Goal: Use online tool/utility: Utilize a website feature to perform a specific function

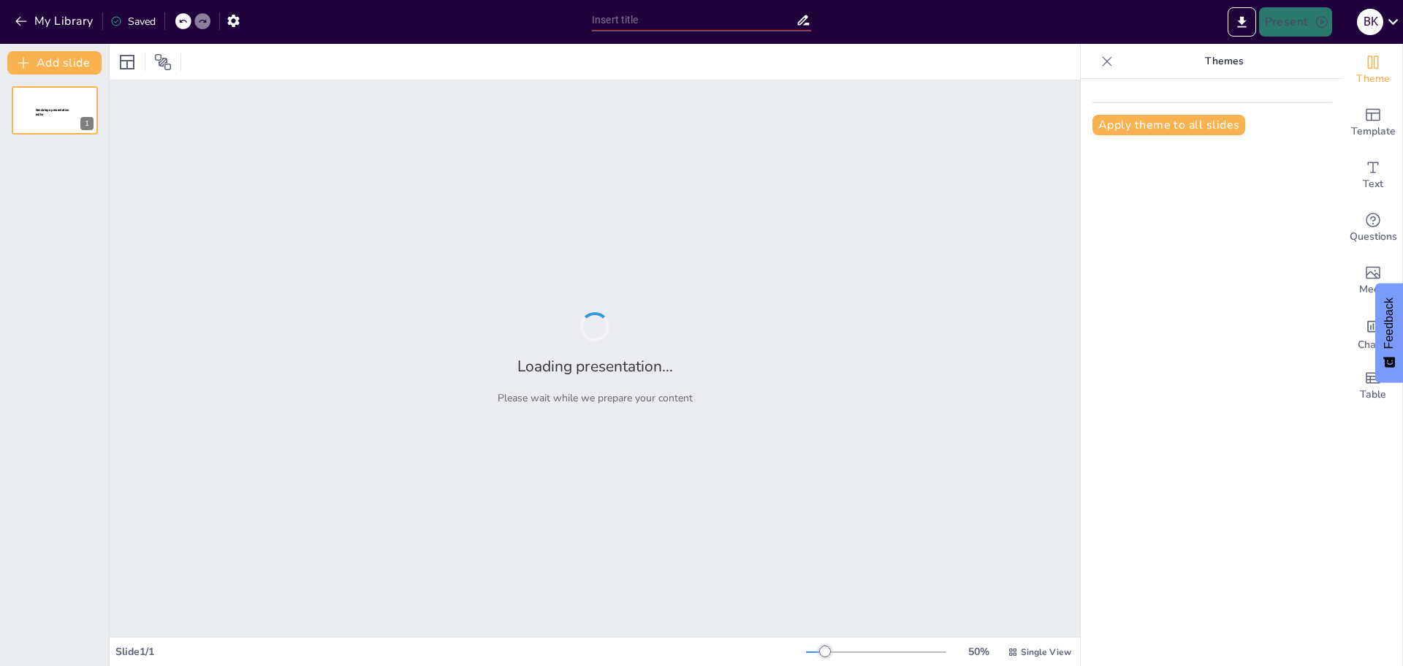
type input "Imported basic interactive trial #1.pptx"
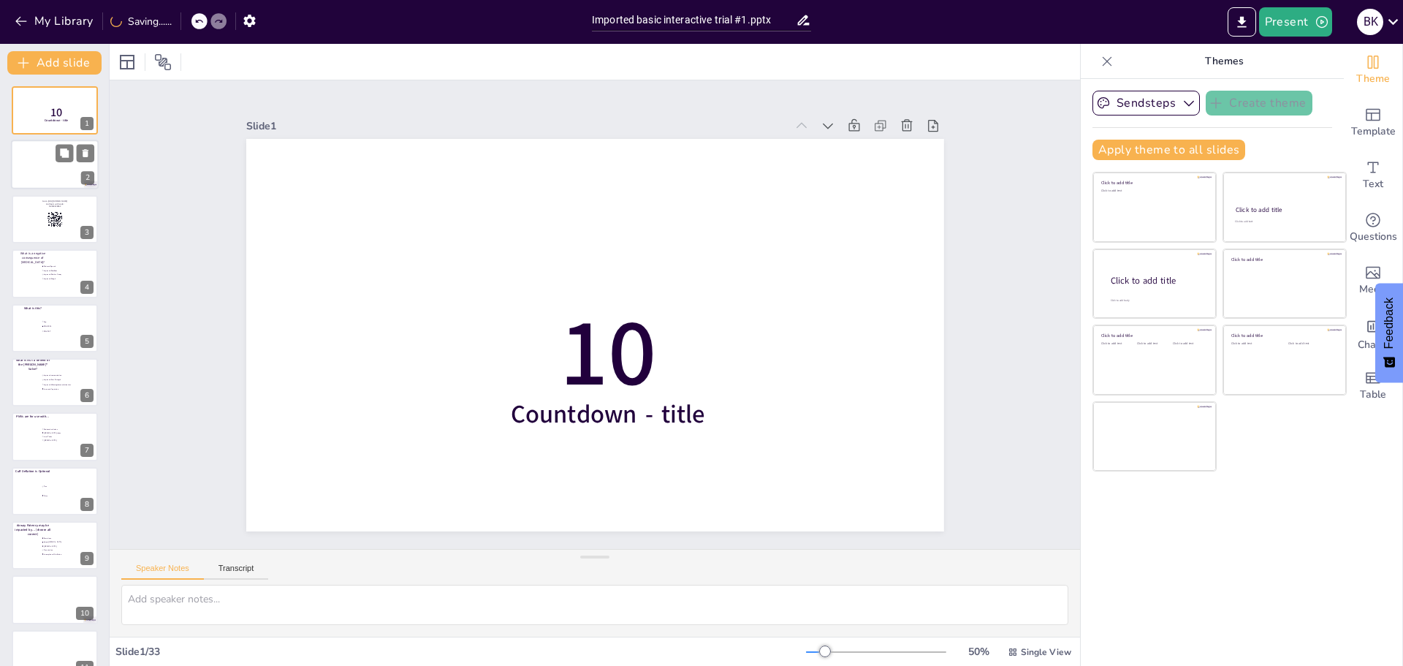
click at [50, 161] on div at bounding box center [55, 165] width 88 height 50
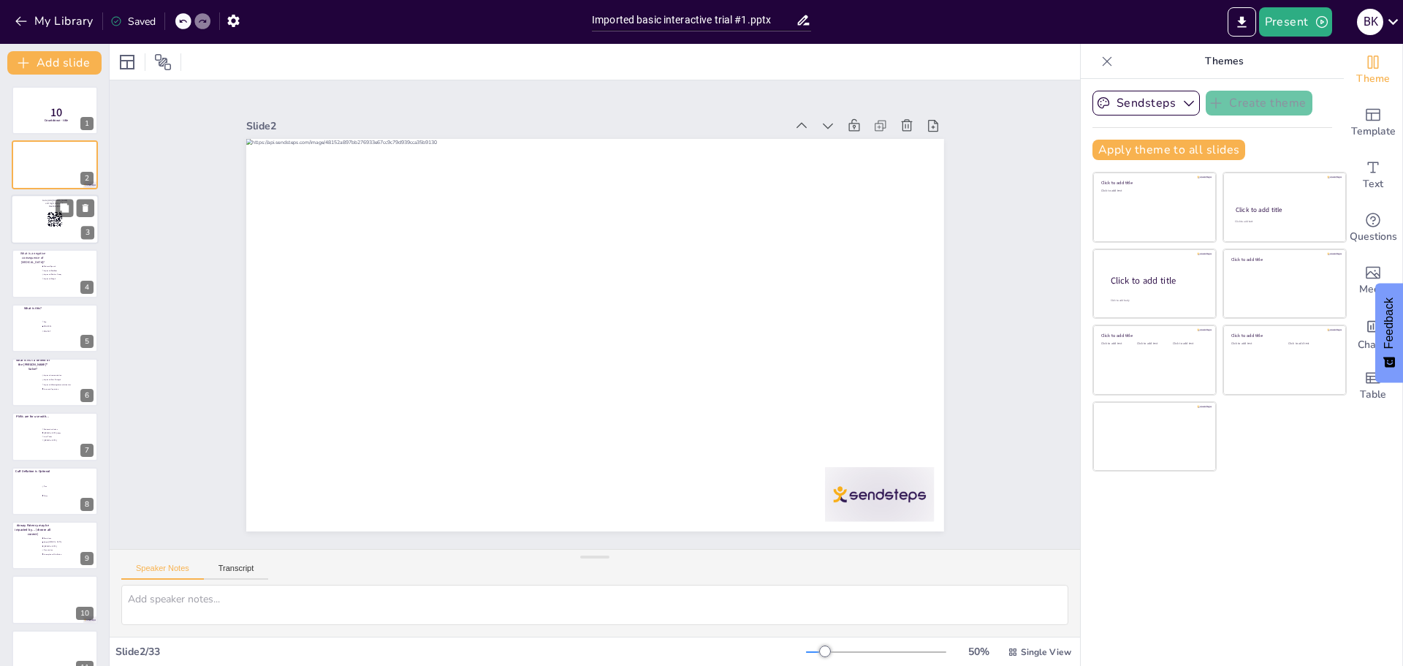
click at [53, 203] on span "Go to [URL][DOMAIN_NAME] and login with code: Free50128962" at bounding box center [54, 203] width 25 height 8
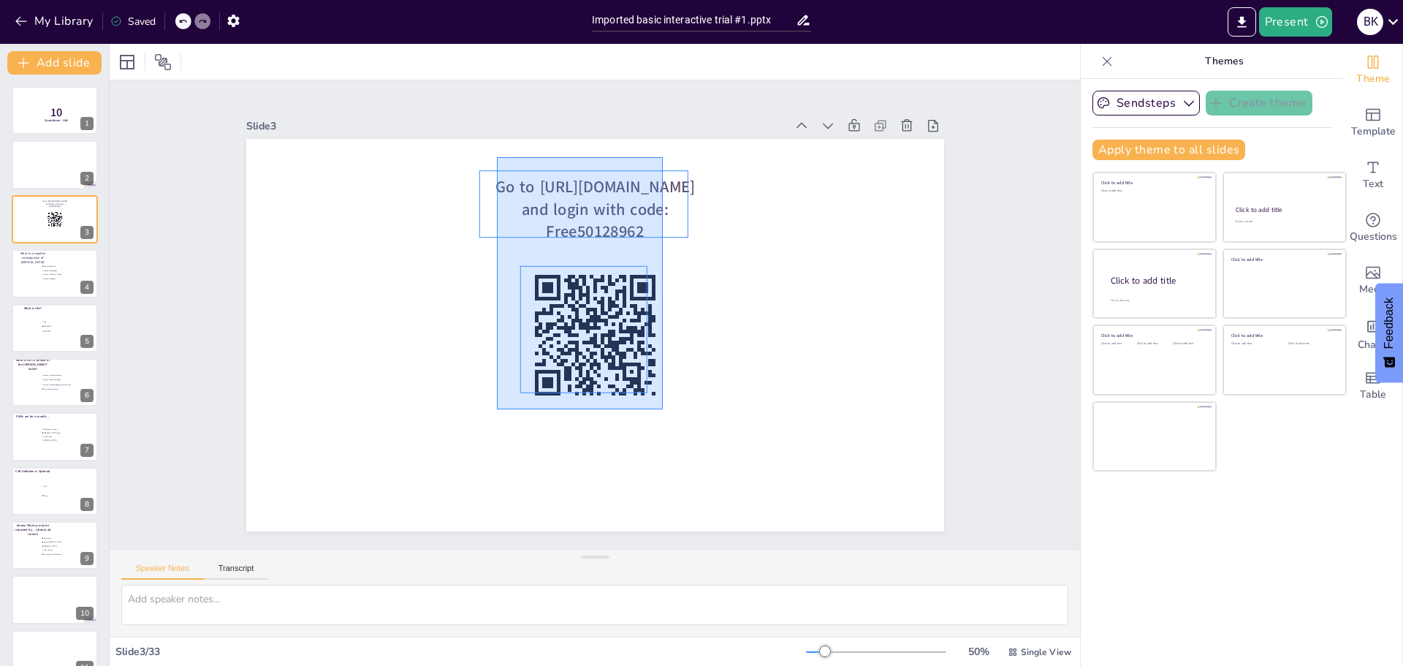
drag, startPoint x: 663, startPoint y: 409, endPoint x: 497, endPoint y: 157, distance: 301.8
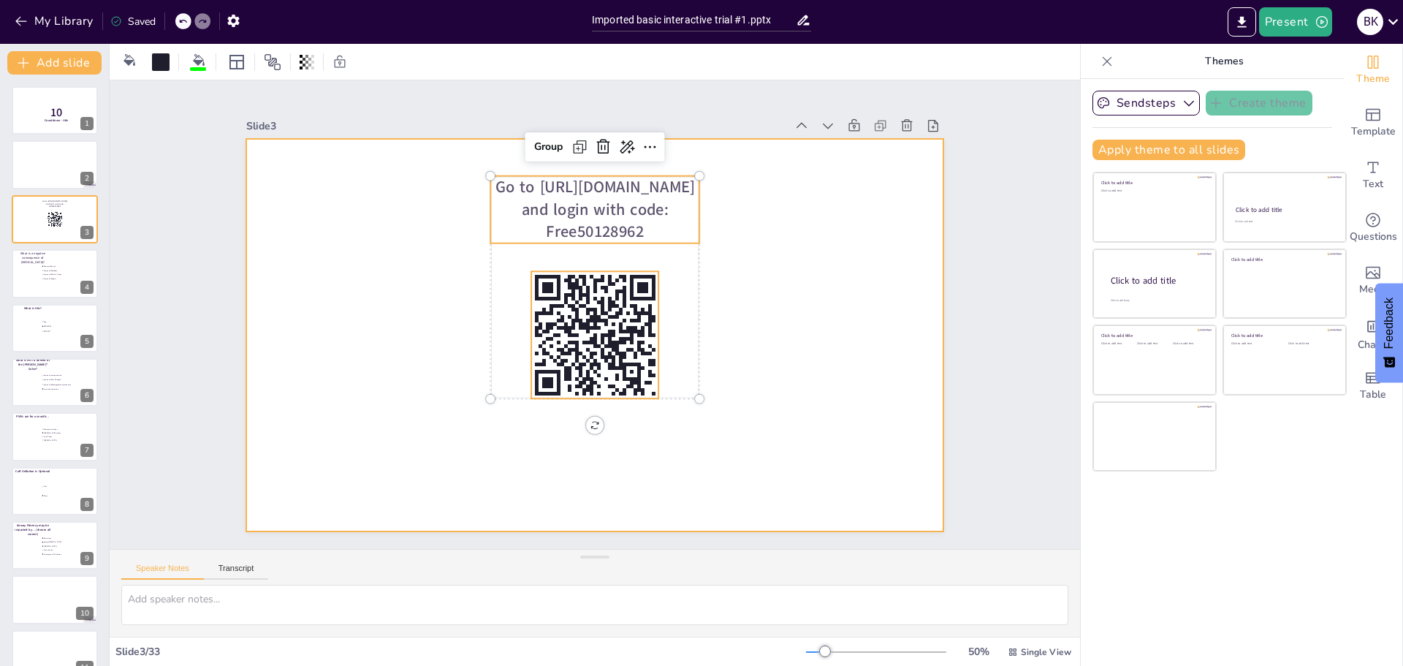
drag, startPoint x: 391, startPoint y: 162, endPoint x: 410, endPoint y: 164, distance: 19.1
click at [406, 164] on div at bounding box center [586, 333] width 797 height 642
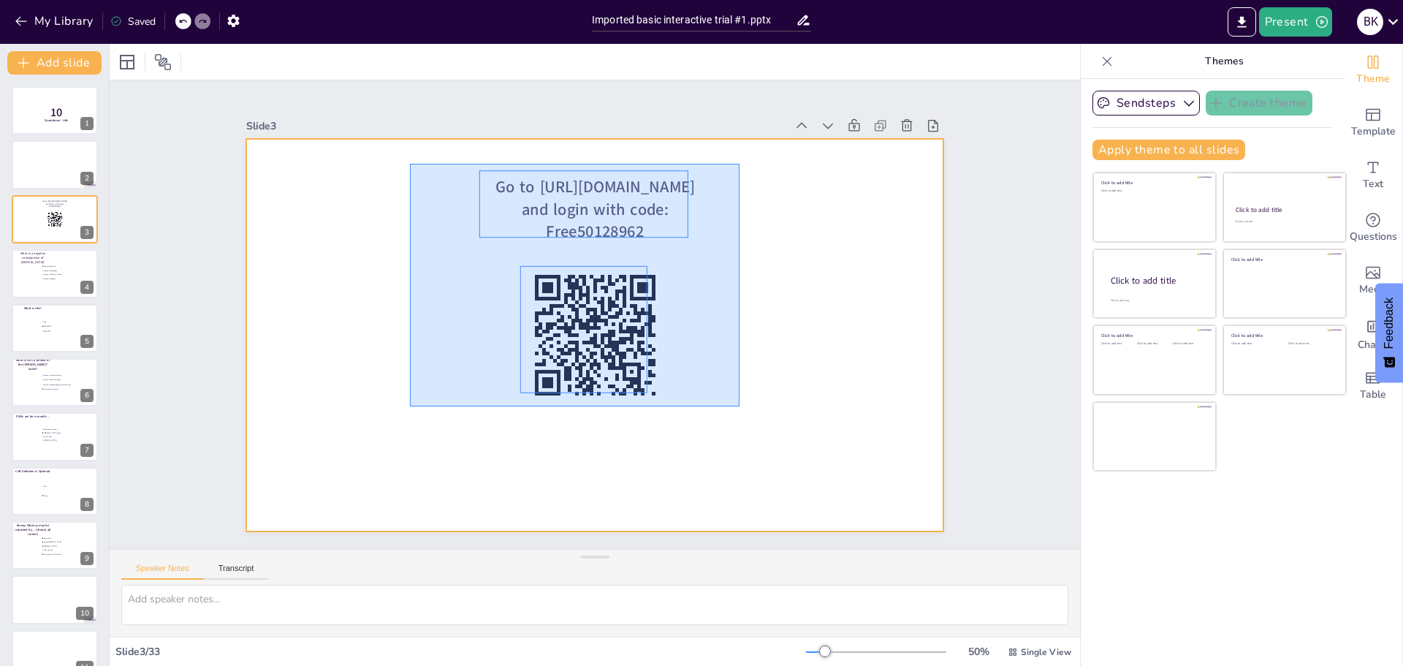
drag, startPoint x: 410, startPoint y: 164, endPoint x: 739, endPoint y: 406, distance: 409.2
click at [739, 406] on div at bounding box center [583, 330] width 795 height 727
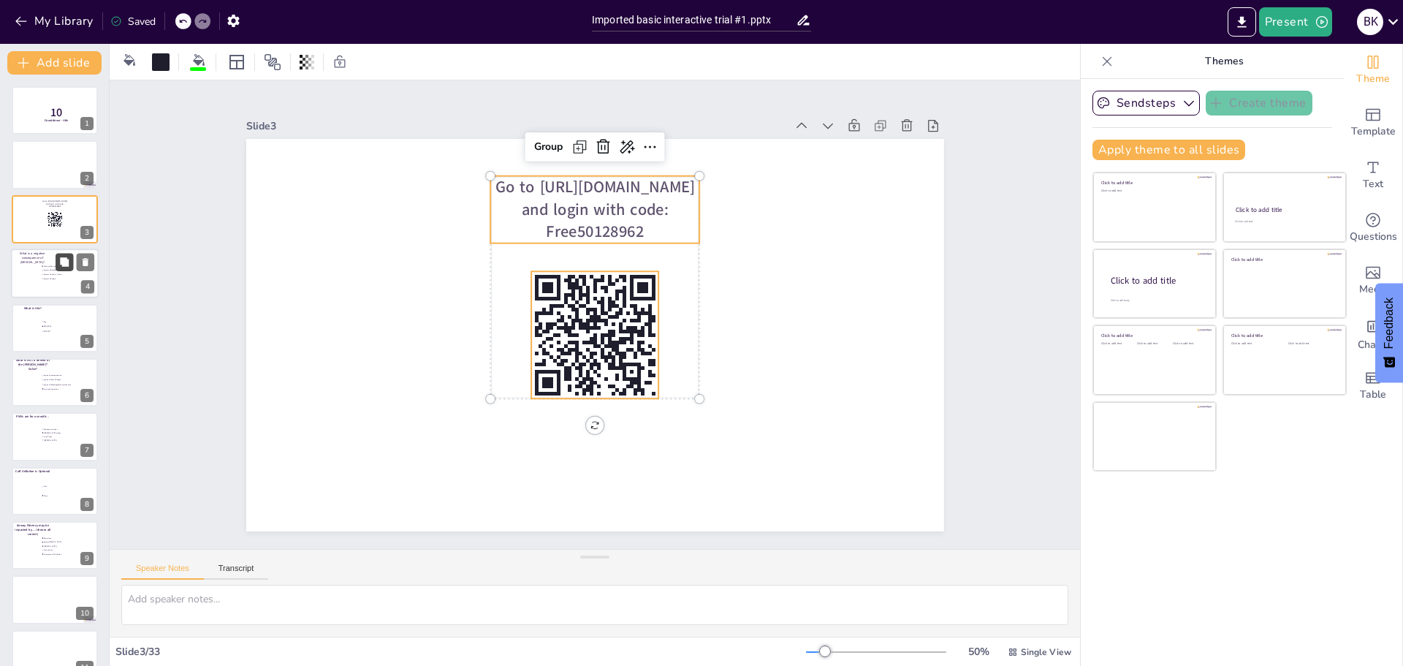
click at [64, 265] on icon at bounding box center [64, 261] width 9 height 9
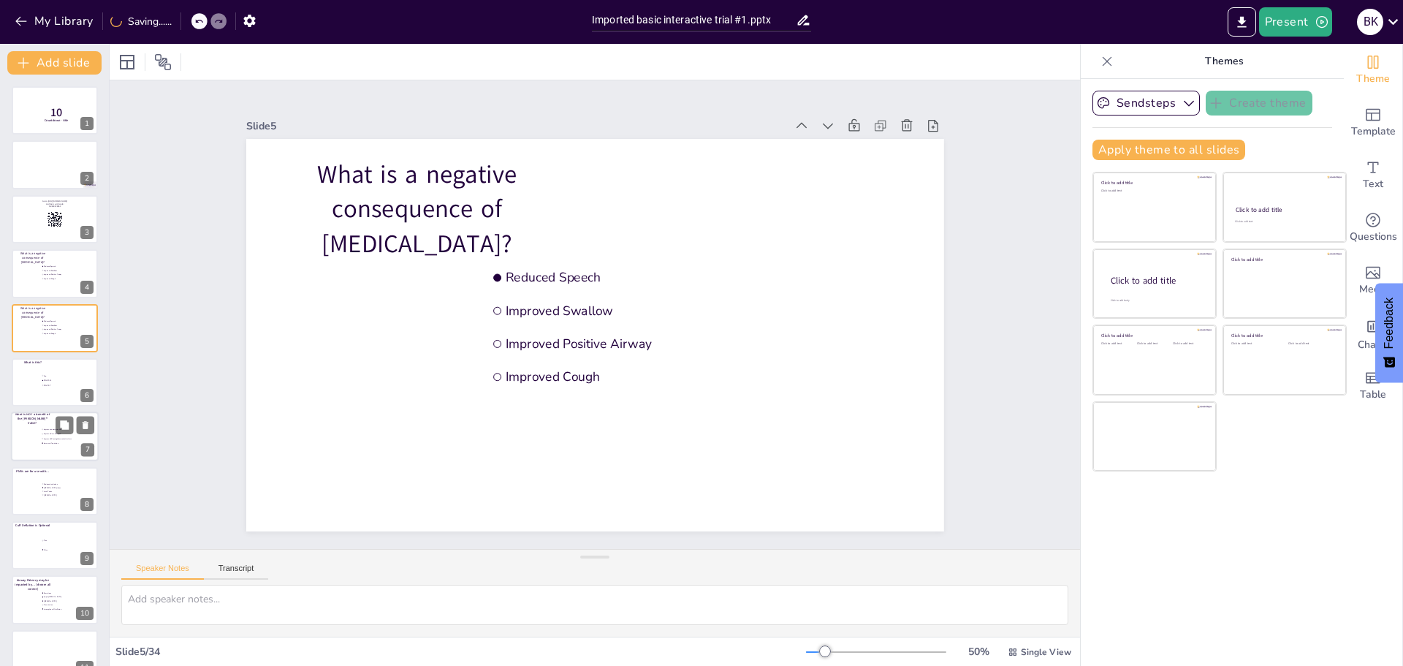
drag, startPoint x: 64, startPoint y: 370, endPoint x: 63, endPoint y: 377, distance: 7.3
click at [64, 370] on icon at bounding box center [64, 370] width 9 height 9
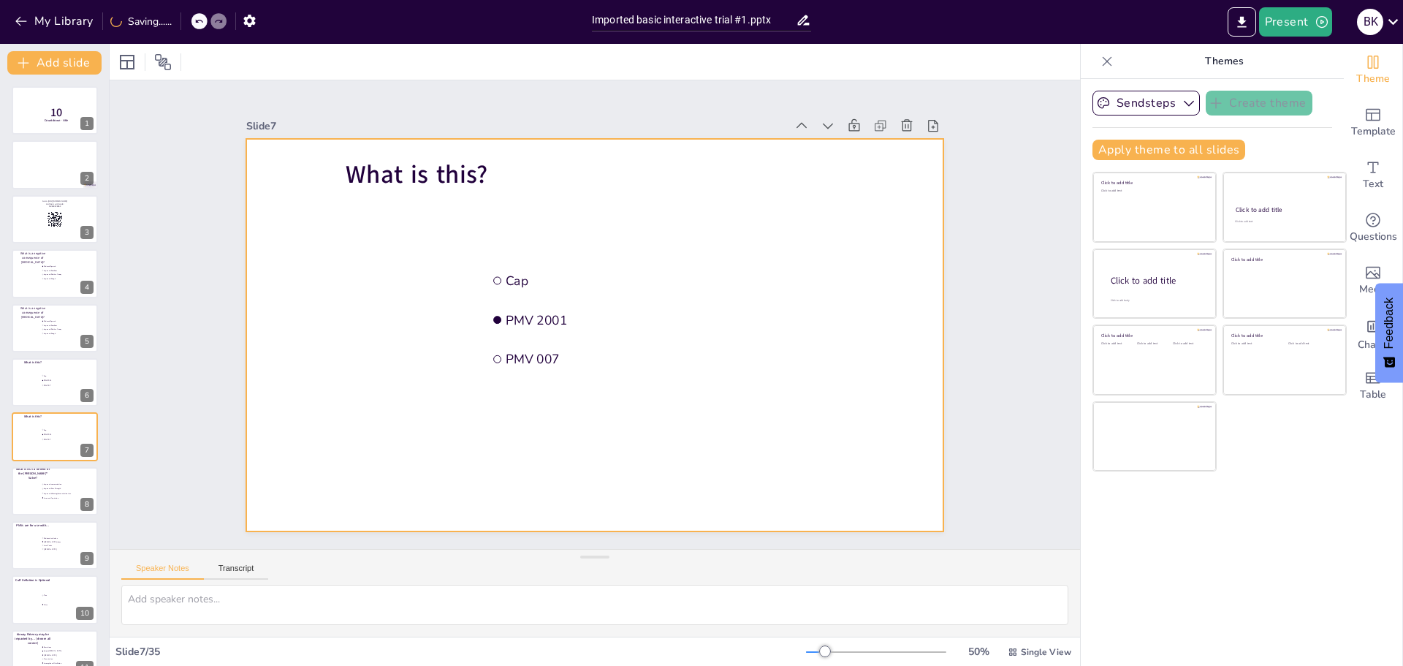
scroll to position [66, 0]
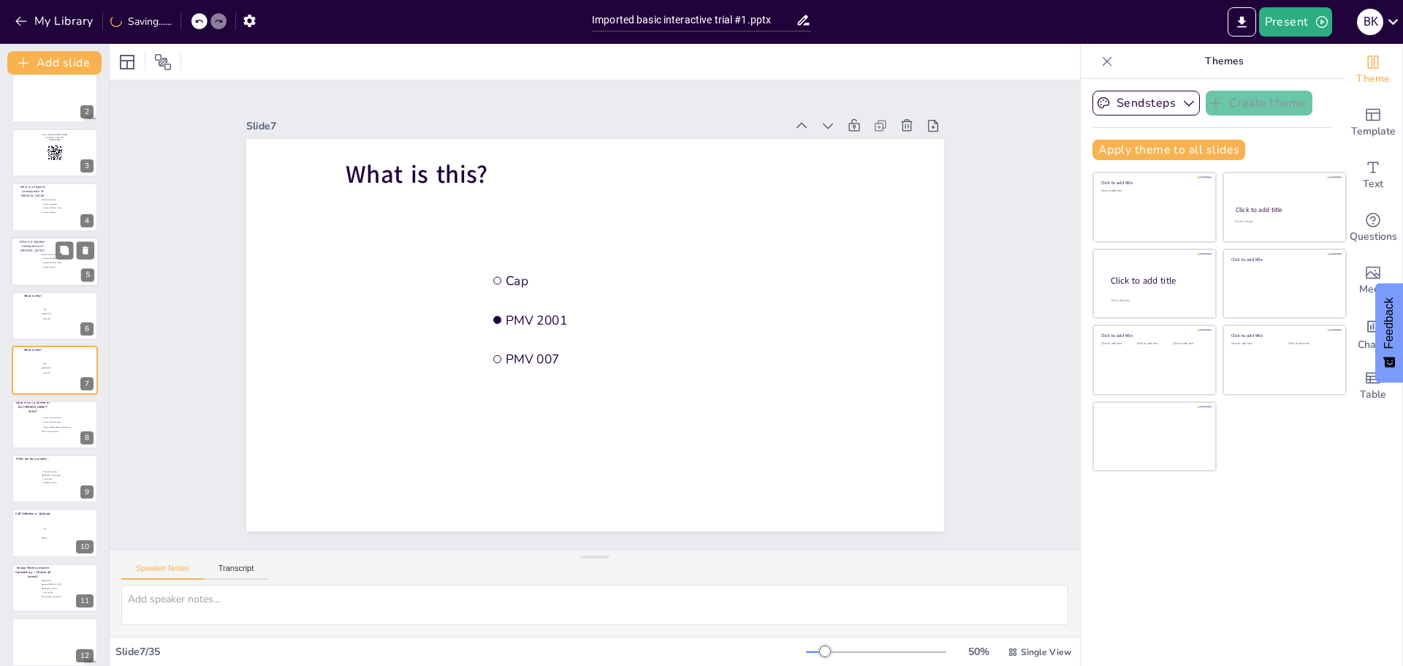
click at [23, 264] on div at bounding box center [55, 262] width 88 height 50
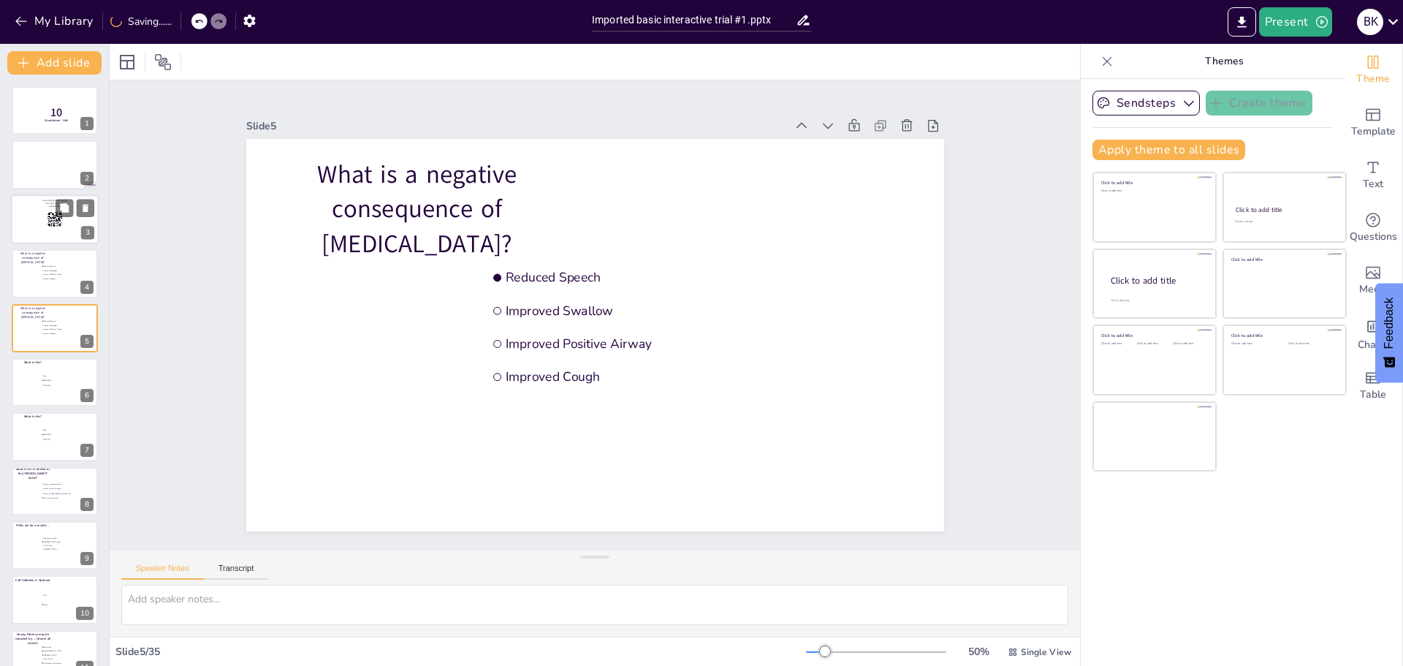
click at [37, 224] on div at bounding box center [55, 219] width 88 height 50
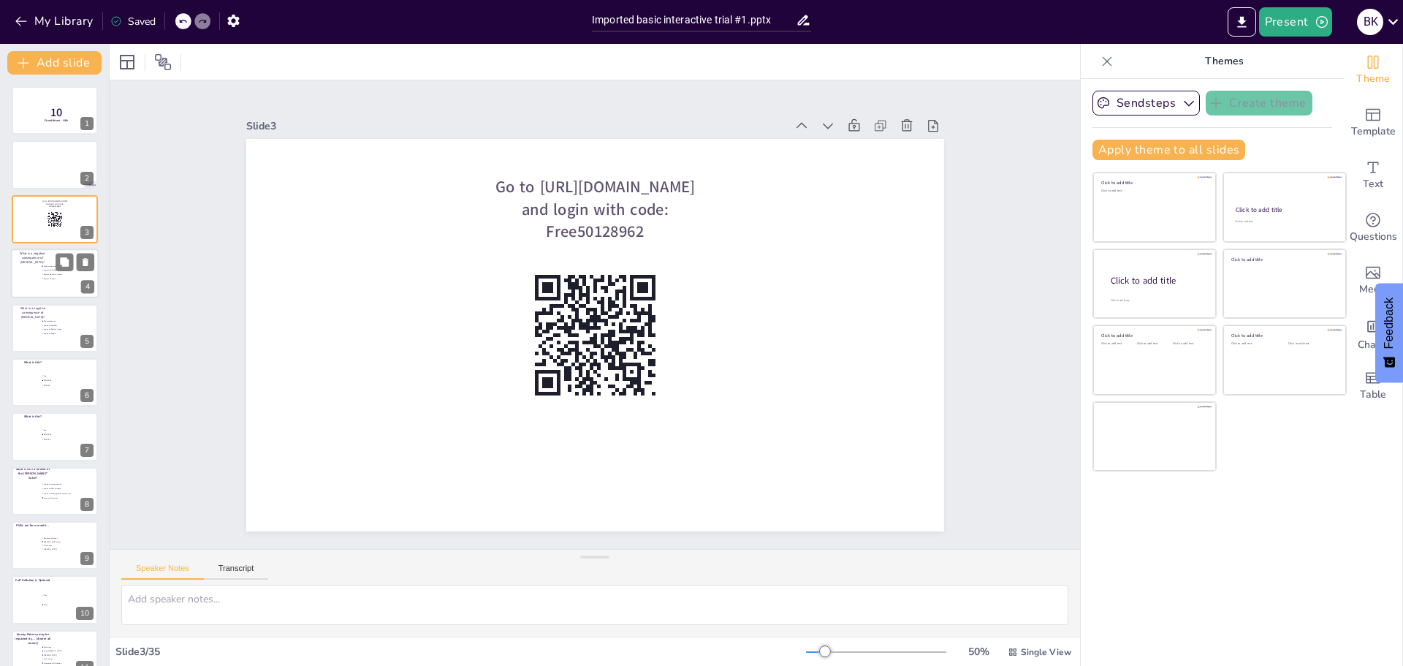
click at [56, 284] on div at bounding box center [55, 273] width 88 height 50
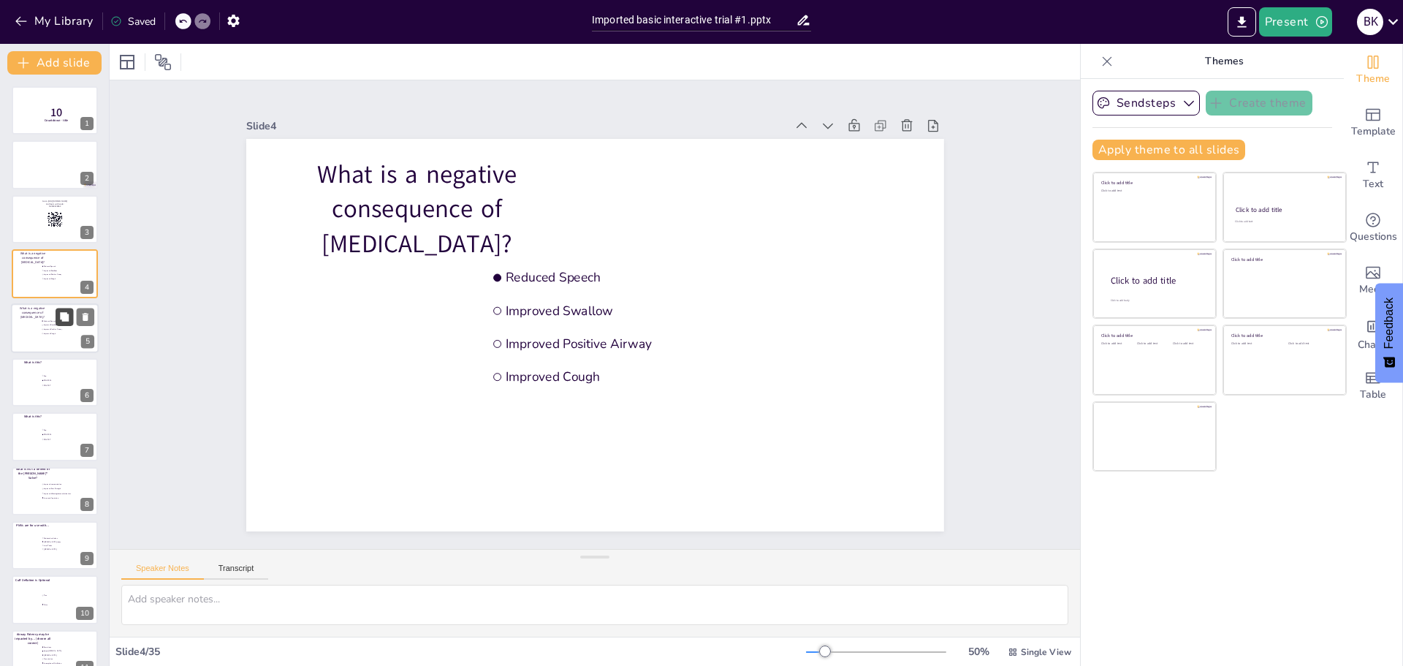
drag, startPoint x: 58, startPoint y: 316, endPoint x: 58, endPoint y: 324, distance: 8.0
click at [58, 317] on button at bounding box center [65, 317] width 18 height 18
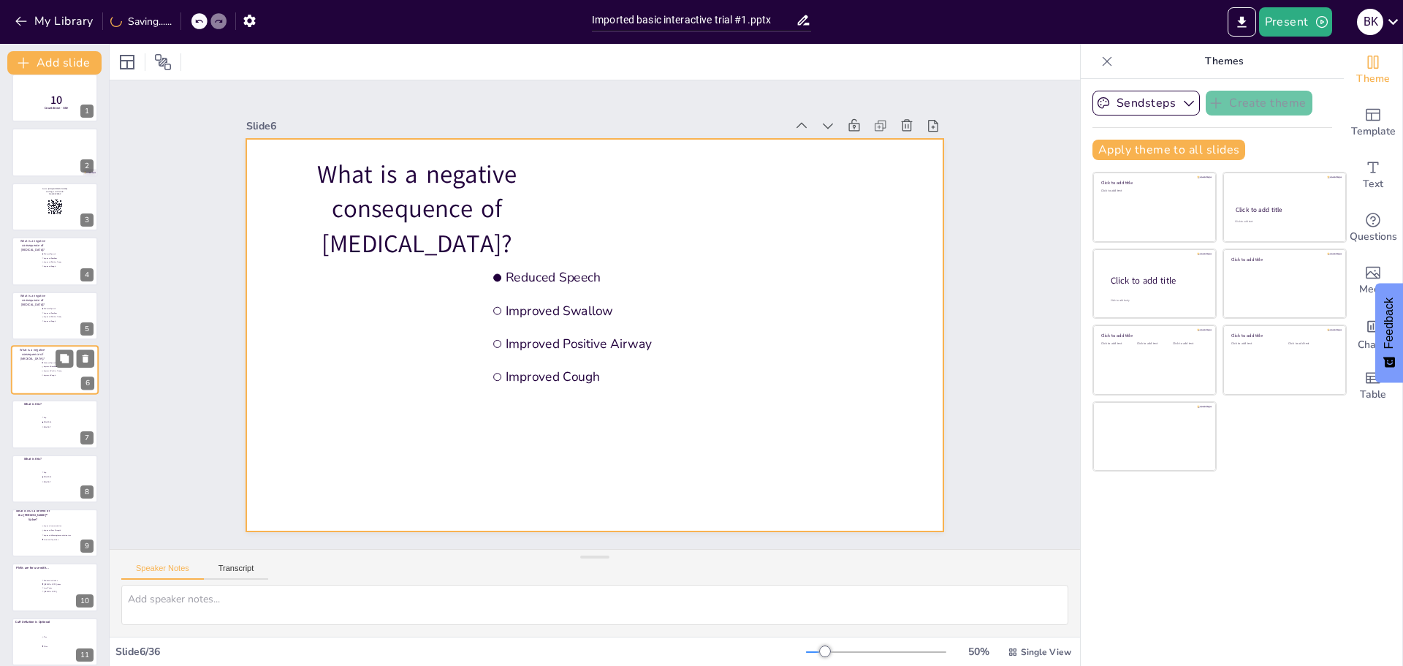
click at [32, 366] on div at bounding box center [55, 370] width 88 height 50
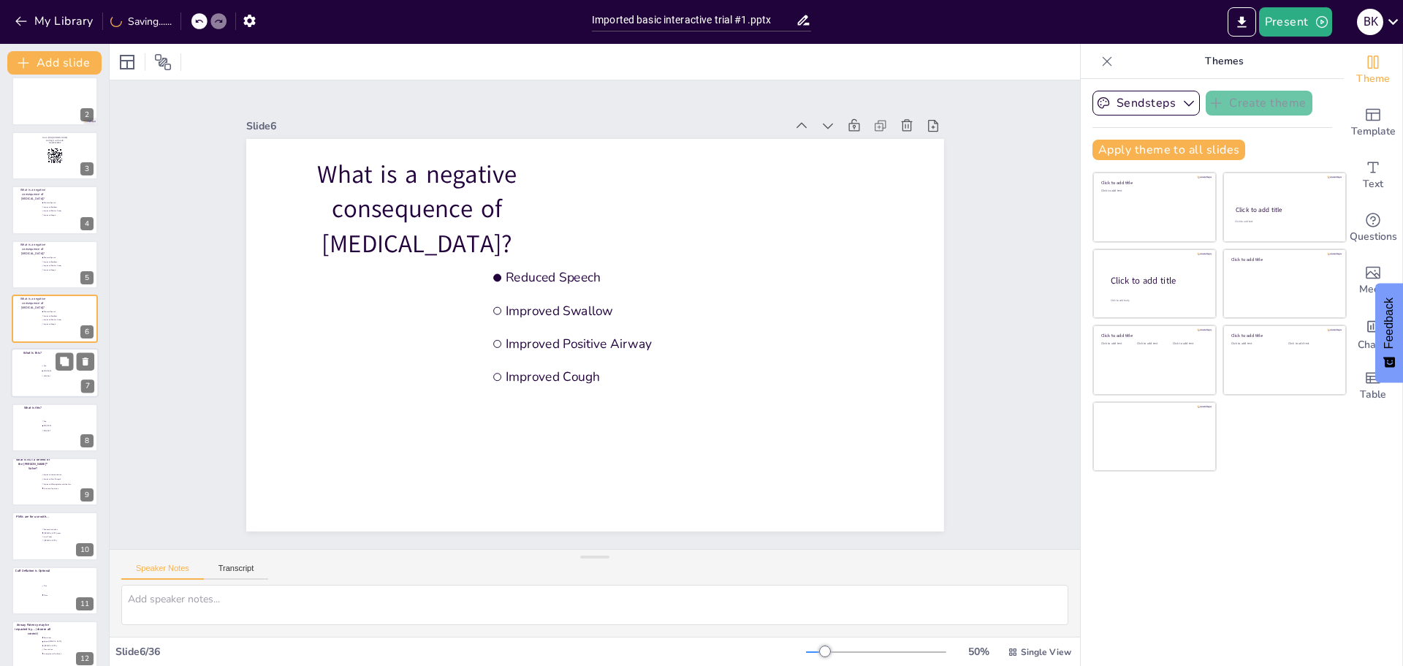
scroll to position [85, 0]
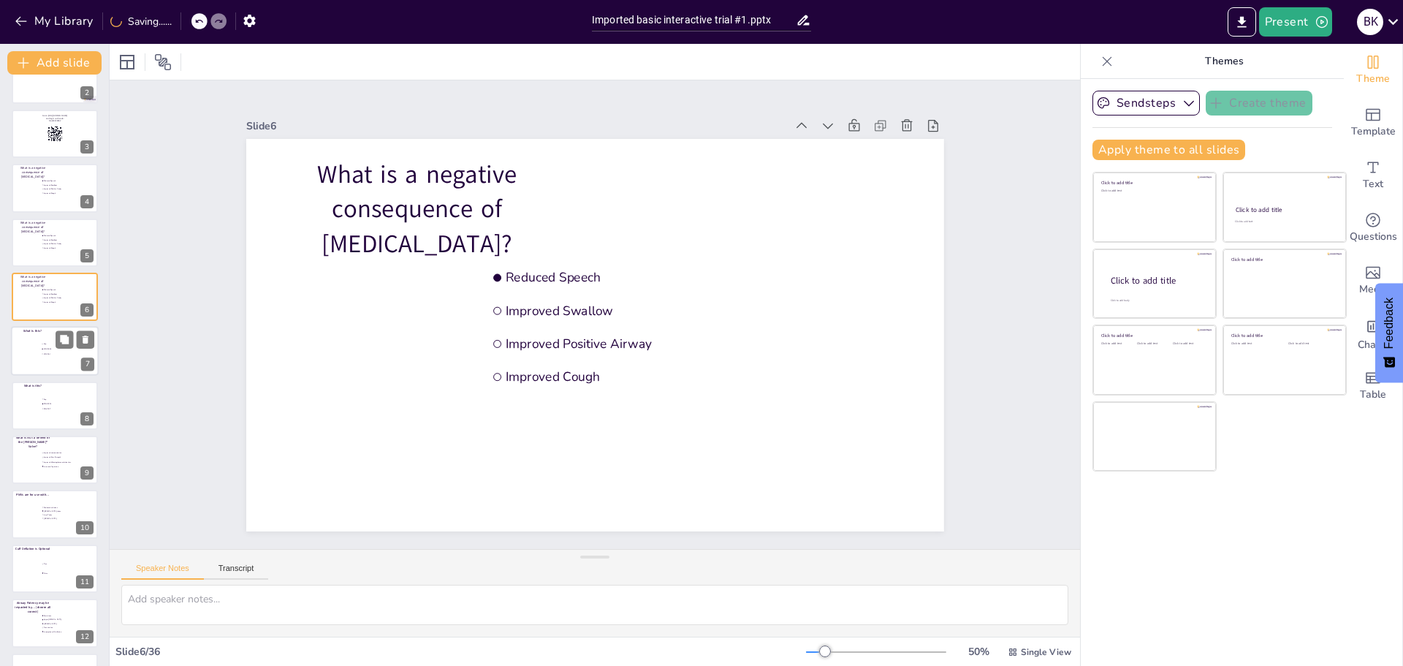
click at [39, 369] on div at bounding box center [55, 352] width 88 height 50
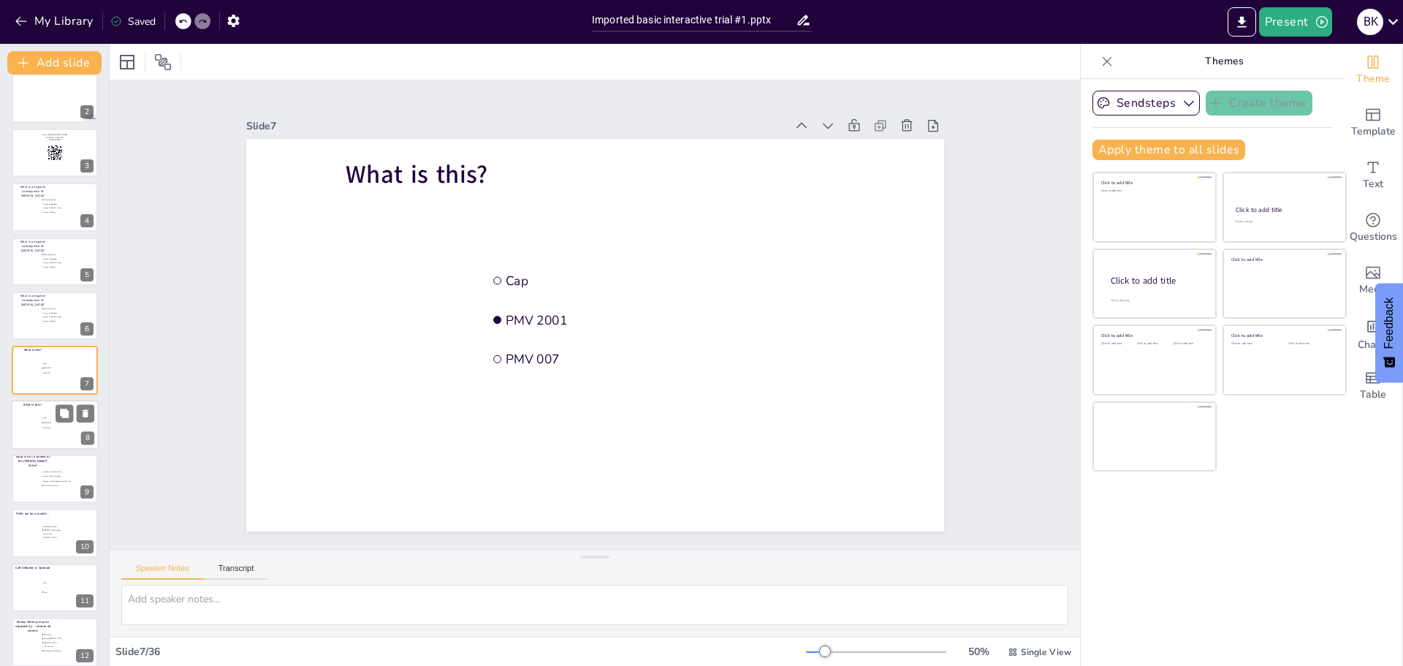
click at [39, 430] on div at bounding box center [55, 425] width 88 height 50
click at [48, 429] on li "Increased Aspiration" at bounding box center [63, 431] width 44 height 4
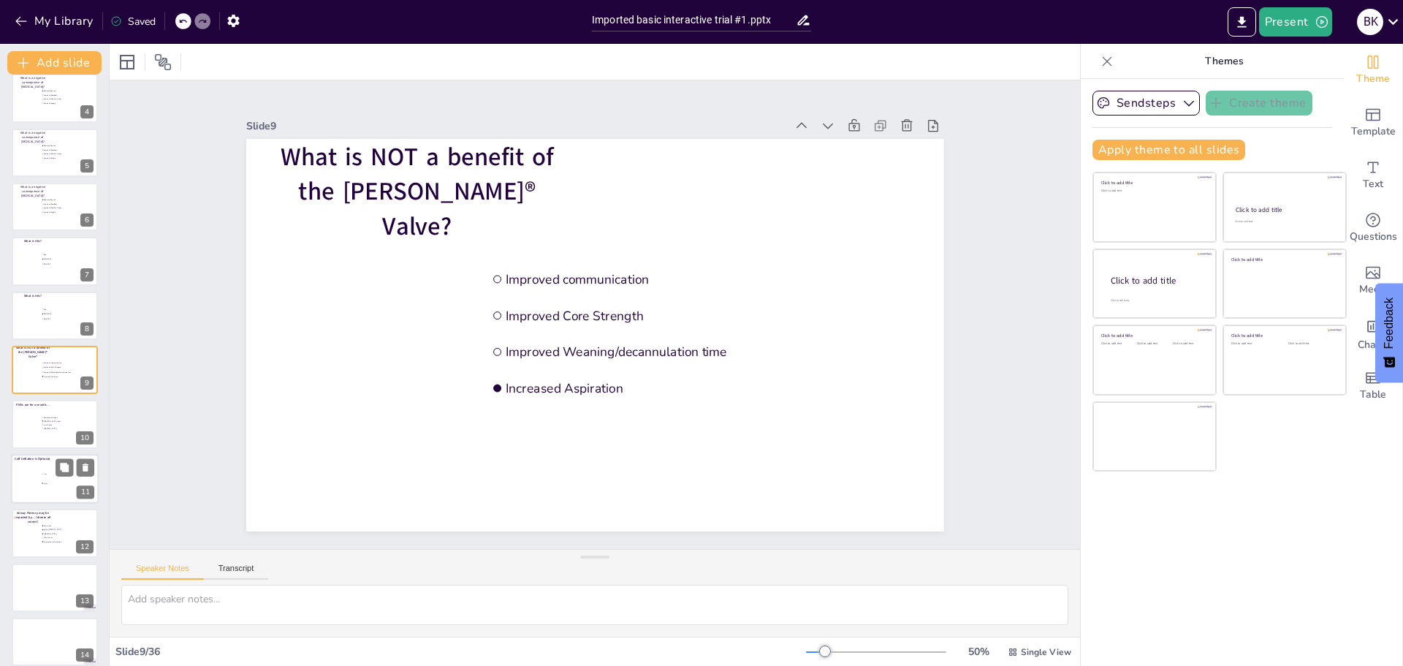
click at [48, 492] on div at bounding box center [55, 479] width 88 height 50
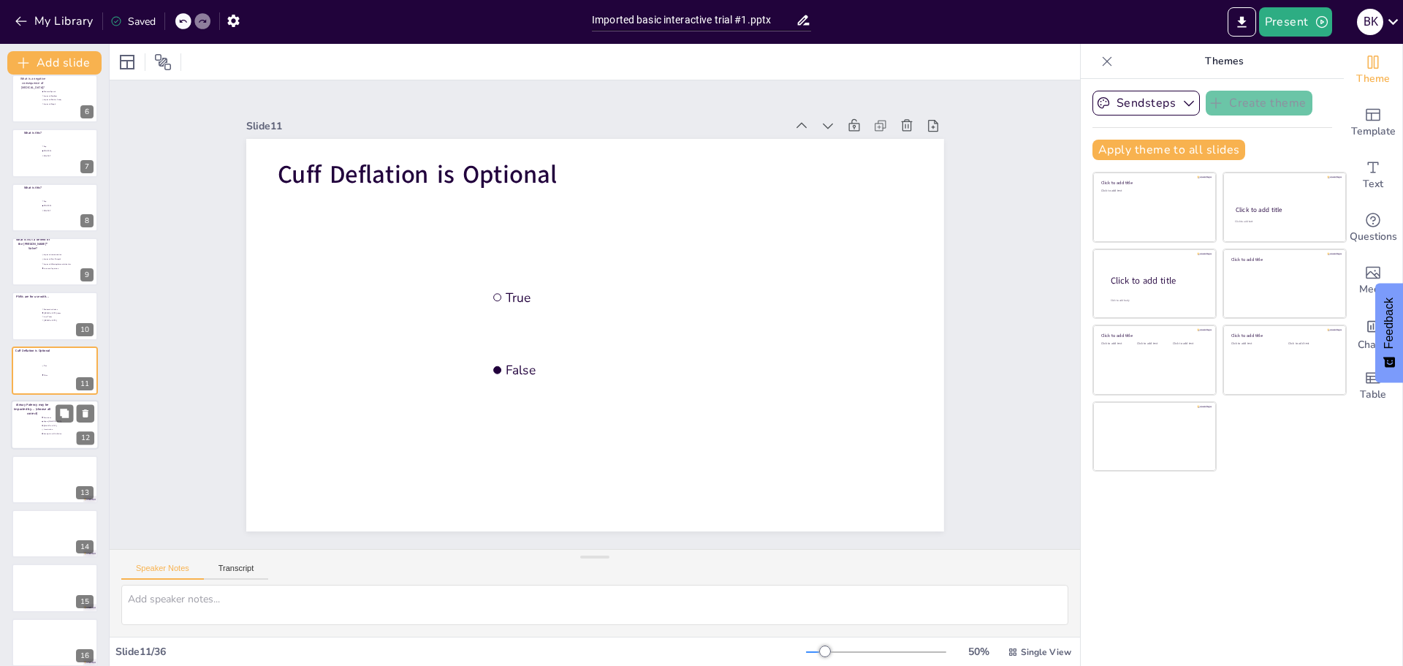
click at [32, 408] on span "Airway Patency may be impacted by… (choose all correct)" at bounding box center [32, 409] width 37 height 13
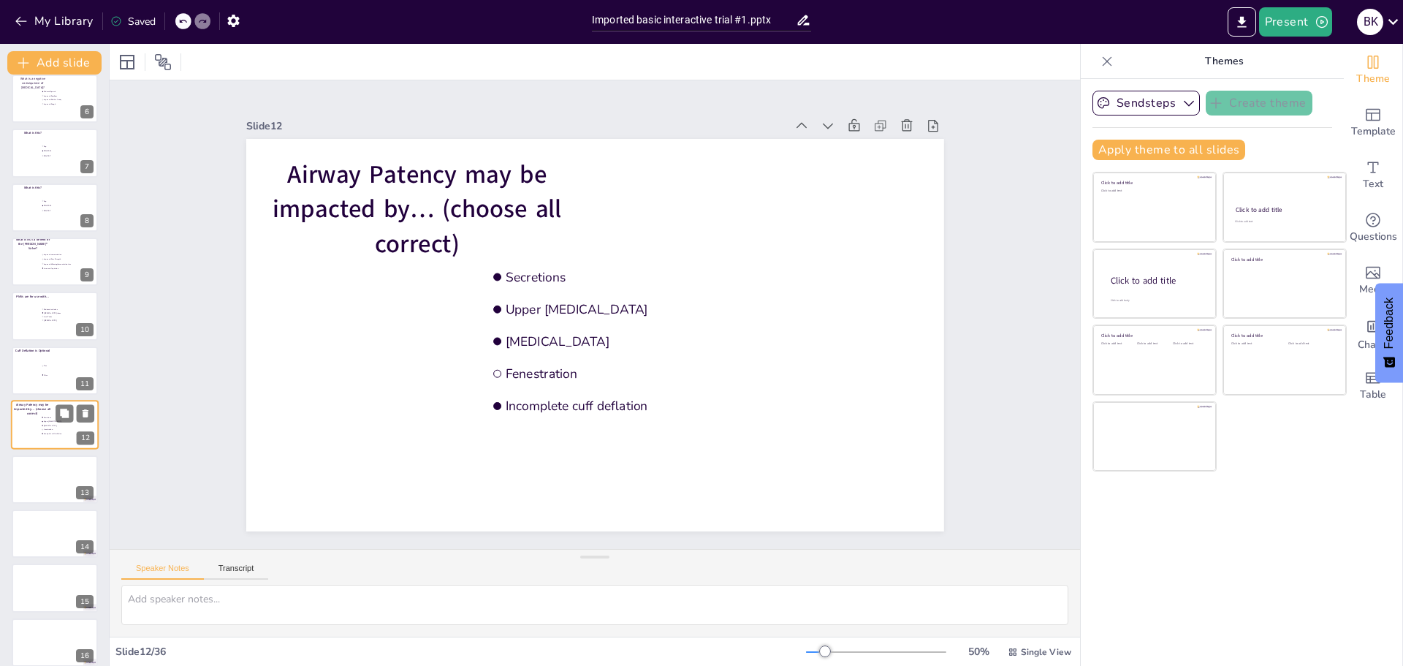
scroll to position [338, 0]
click at [42, 425] on div at bounding box center [55, 425] width 88 height 50
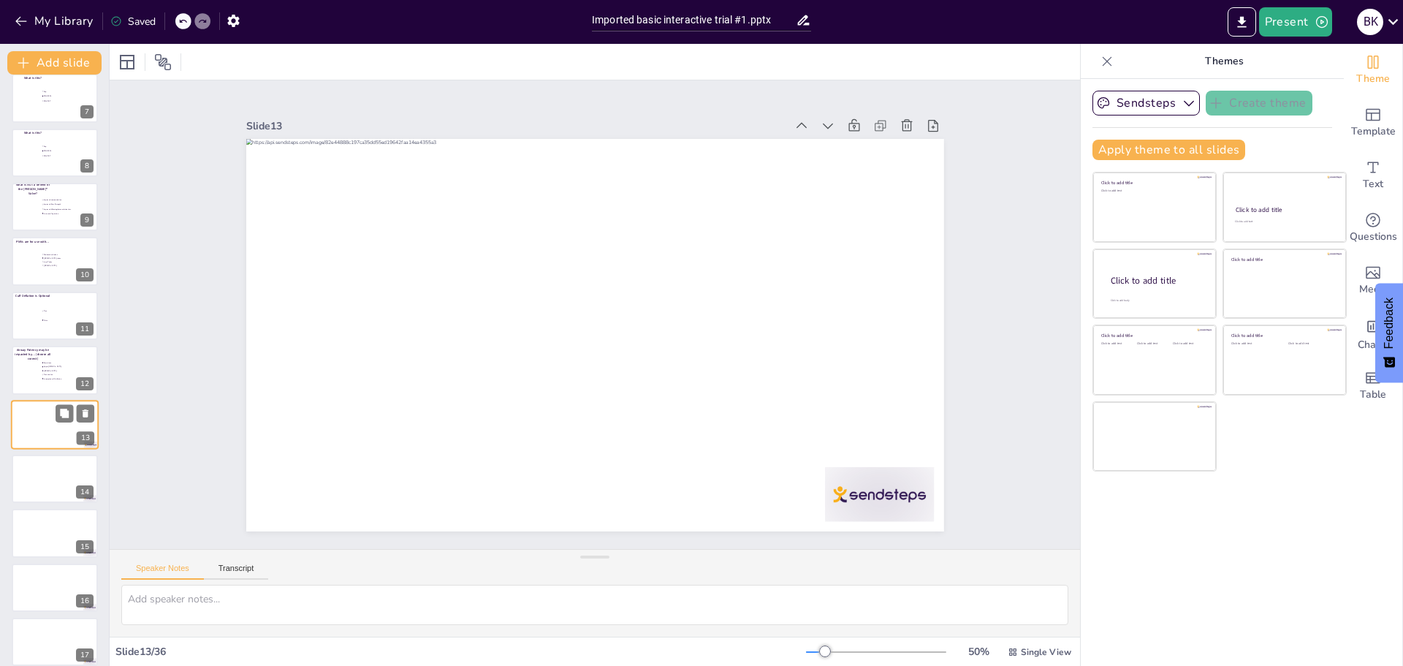
scroll to position [392, 0]
click at [881, 258] on icon at bounding box center [891, 268] width 20 height 20
click at [439, 71] on icon at bounding box center [431, 63] width 16 height 16
click at [414, 539] on icon at bounding box center [406, 548] width 18 height 18
click at [42, 437] on div at bounding box center [55, 424] width 86 height 48
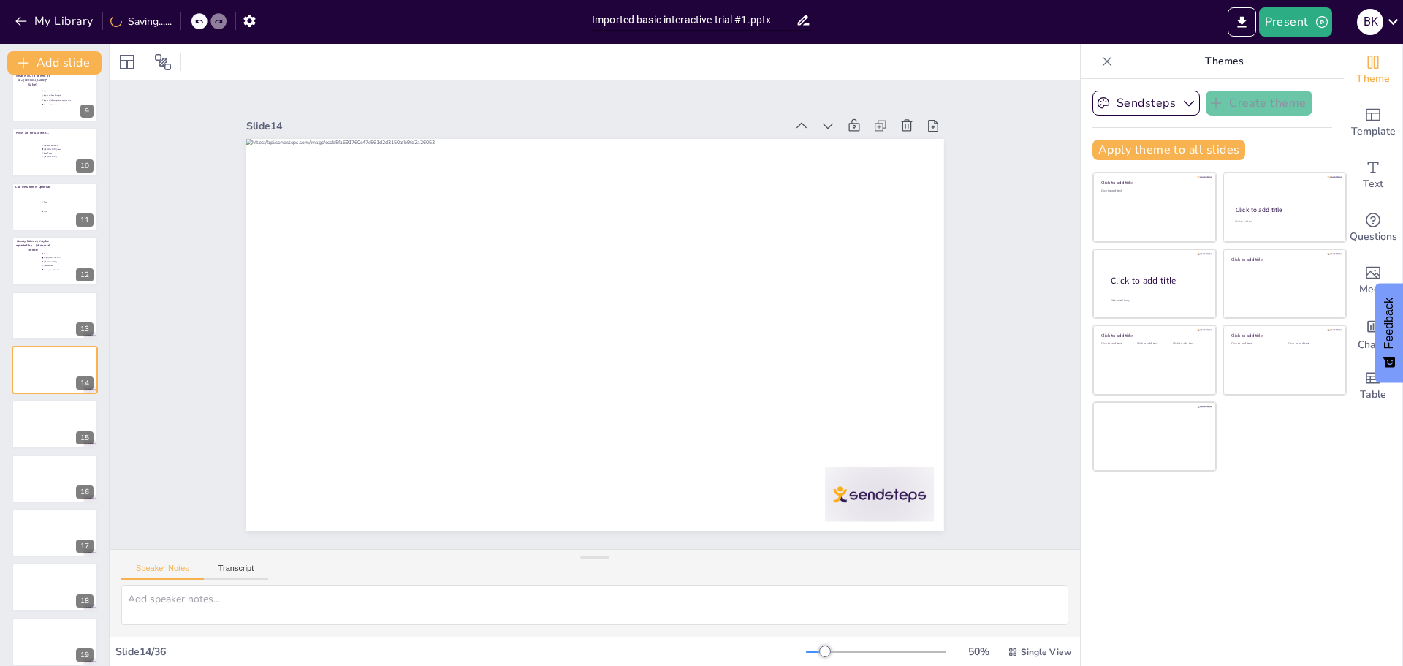
drag, startPoint x: 47, startPoint y: 464, endPoint x: 53, endPoint y: 511, distance: 47.0
click at [47, 468] on div at bounding box center [55, 479] width 86 height 48
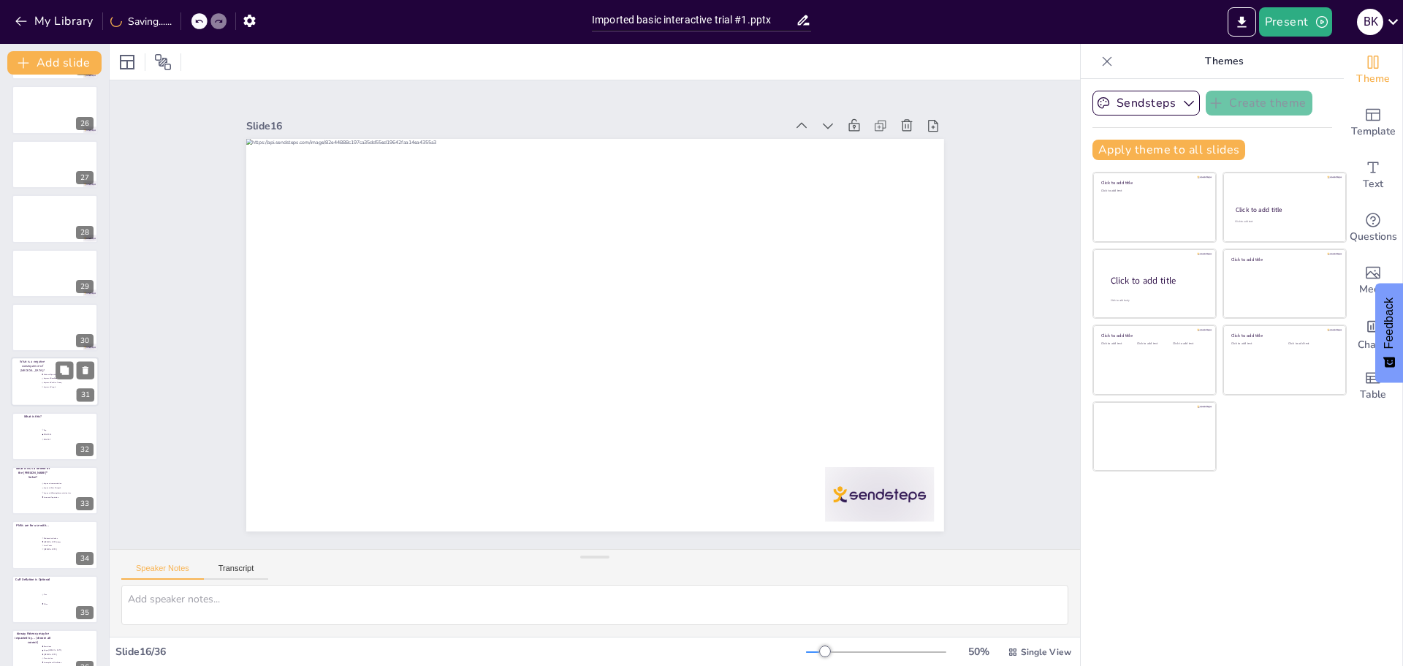
click at [36, 393] on div at bounding box center [55, 382] width 88 height 50
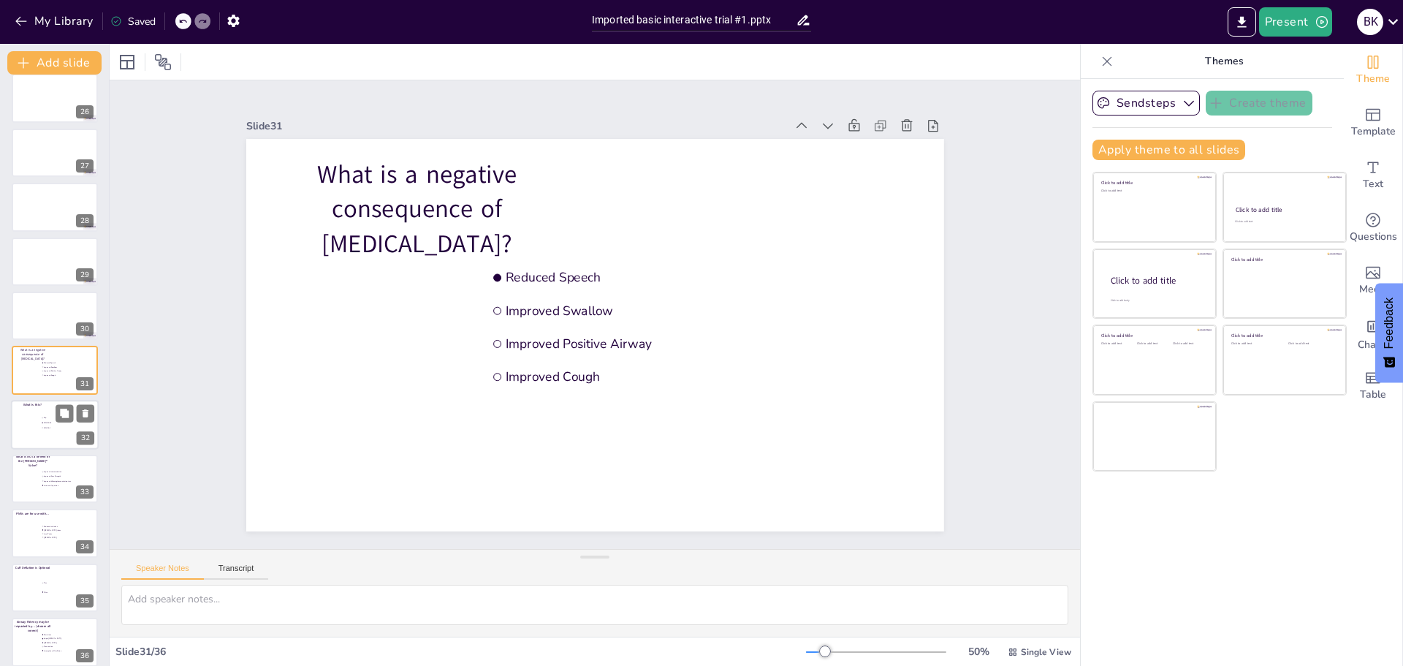
scroll to position [1383, 0]
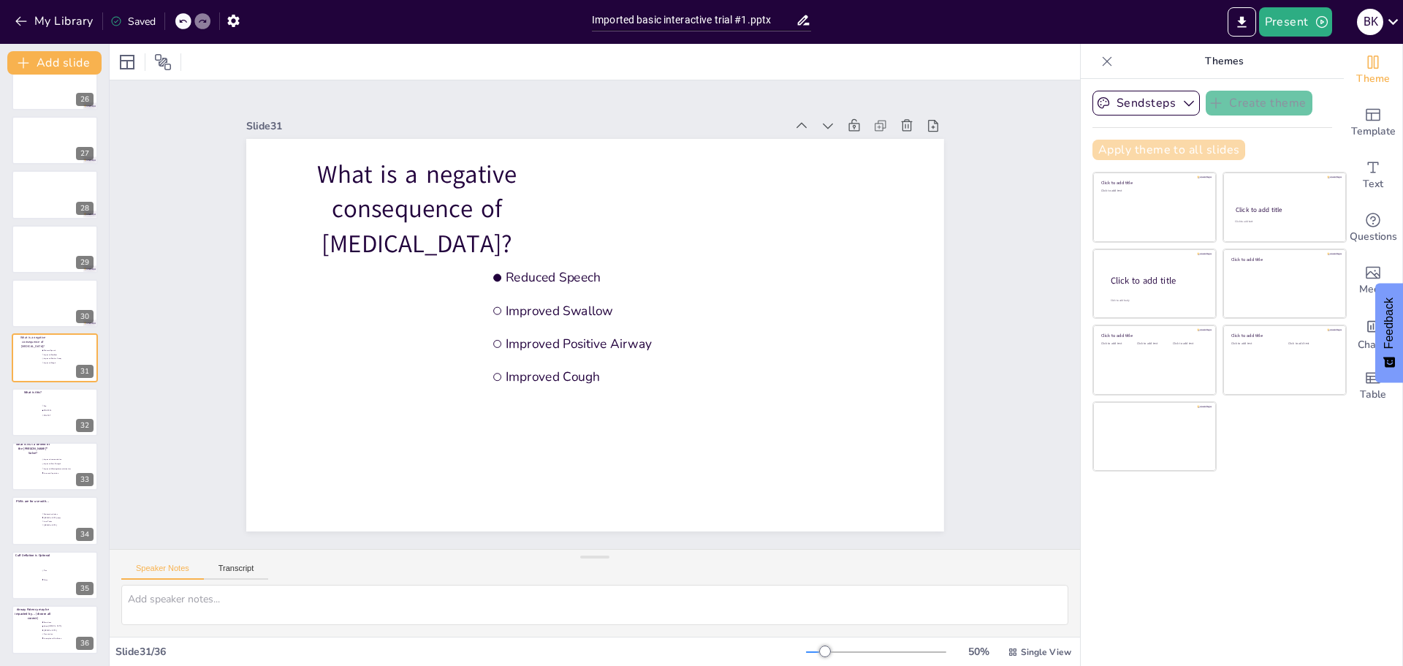
click at [1152, 148] on button "Apply theme to all slides" at bounding box center [1168, 150] width 153 height 20
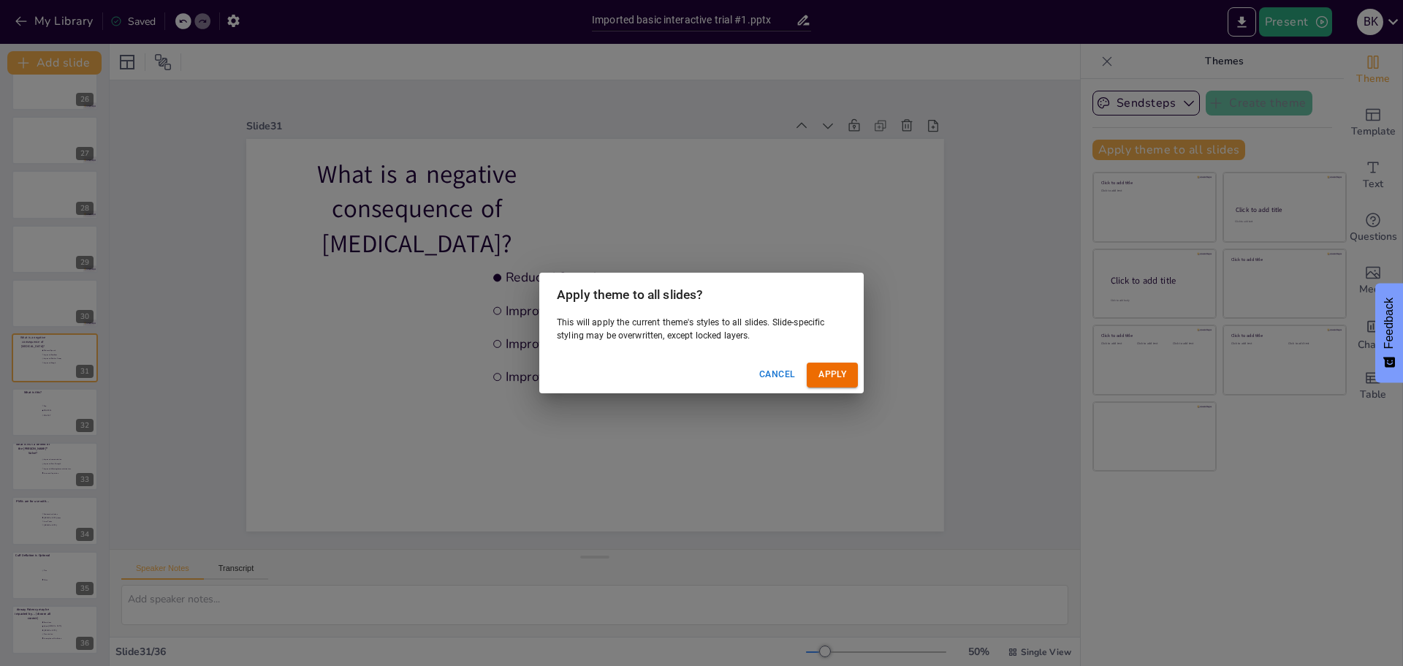
click at [775, 378] on button "Cancel" at bounding box center [776, 374] width 47 height 24
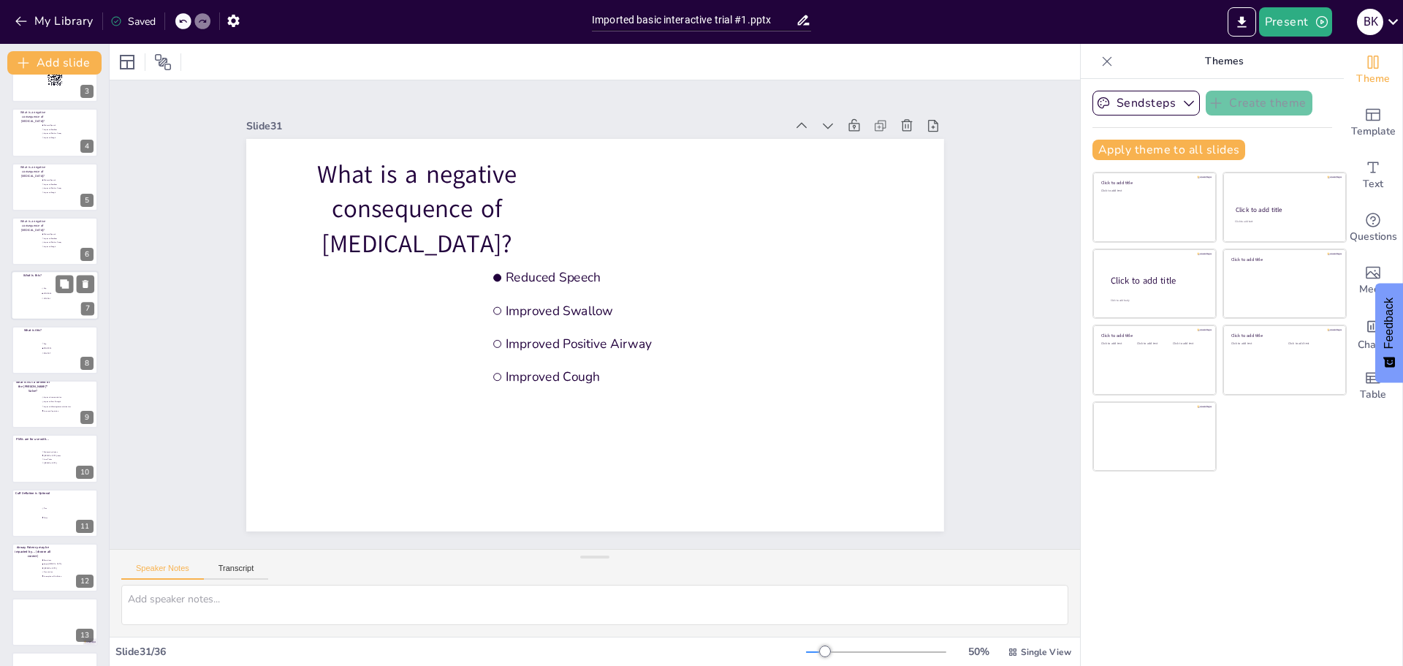
scroll to position [0, 0]
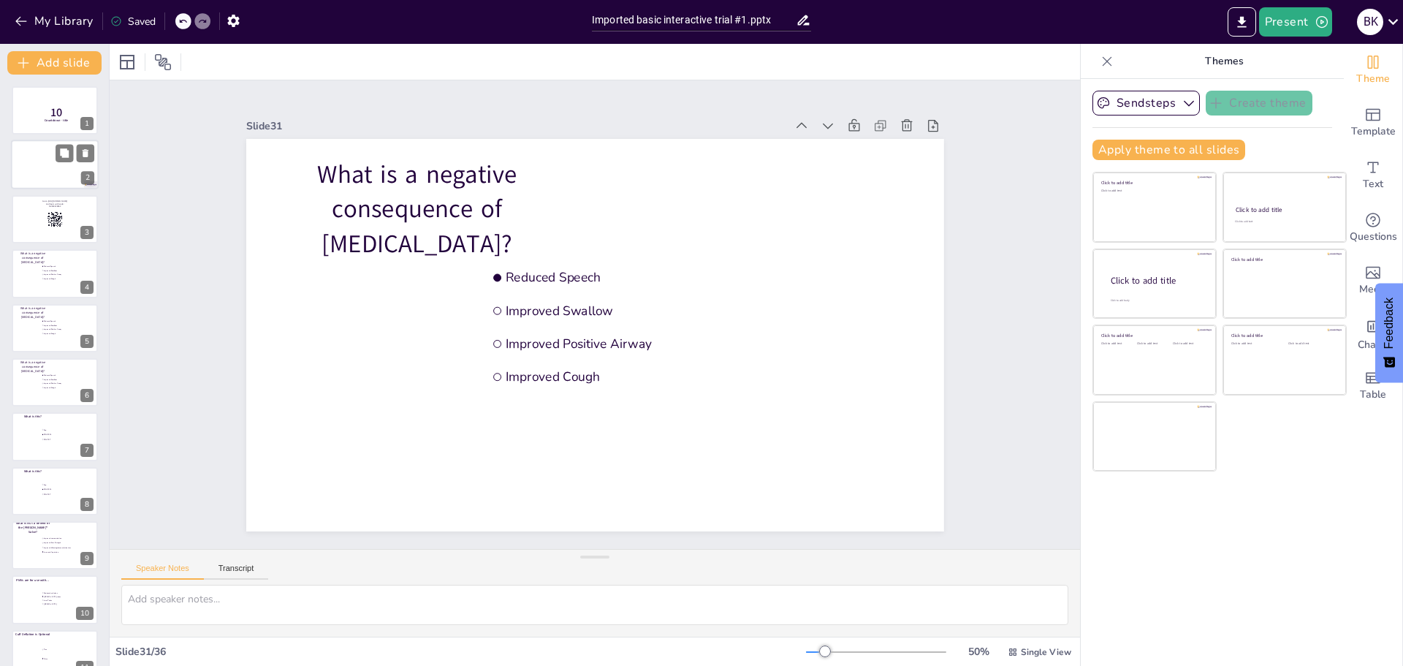
click at [52, 163] on div at bounding box center [55, 165] width 88 height 50
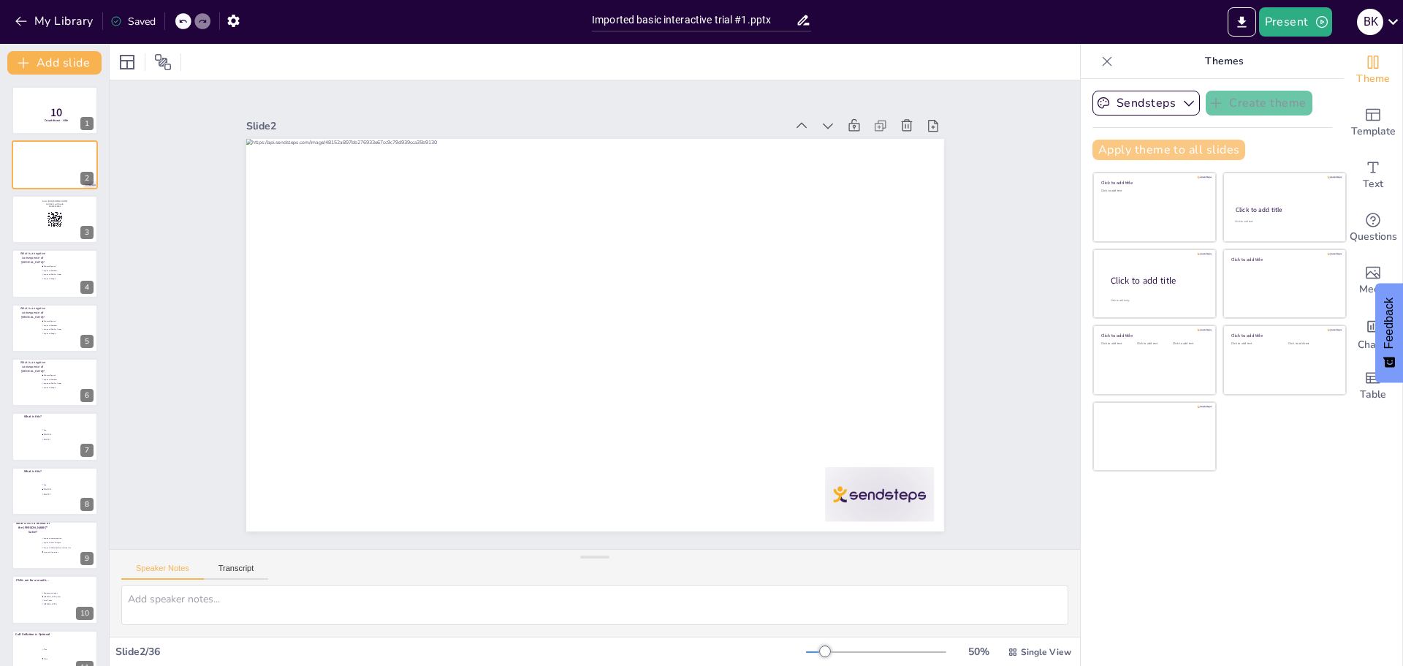
click at [1113, 147] on button "Apply theme to all slides" at bounding box center [1168, 150] width 153 height 20
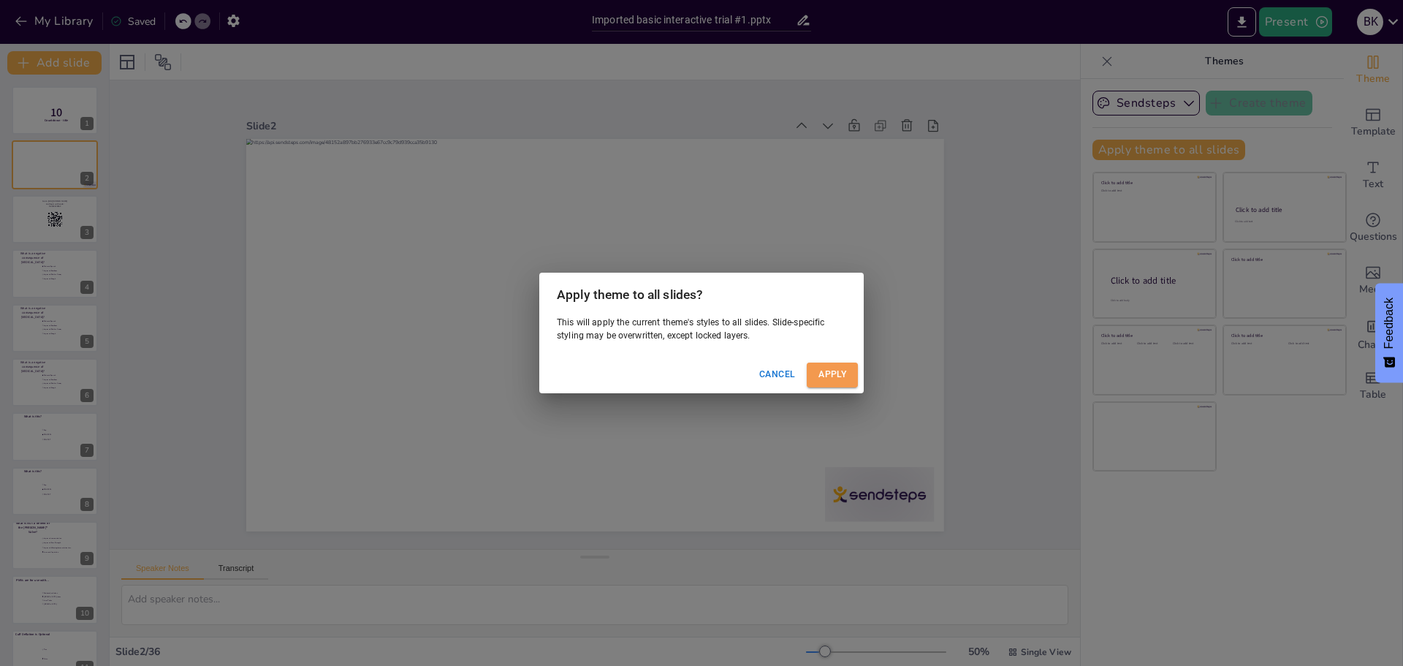
click at [830, 371] on button "Apply" at bounding box center [832, 374] width 51 height 24
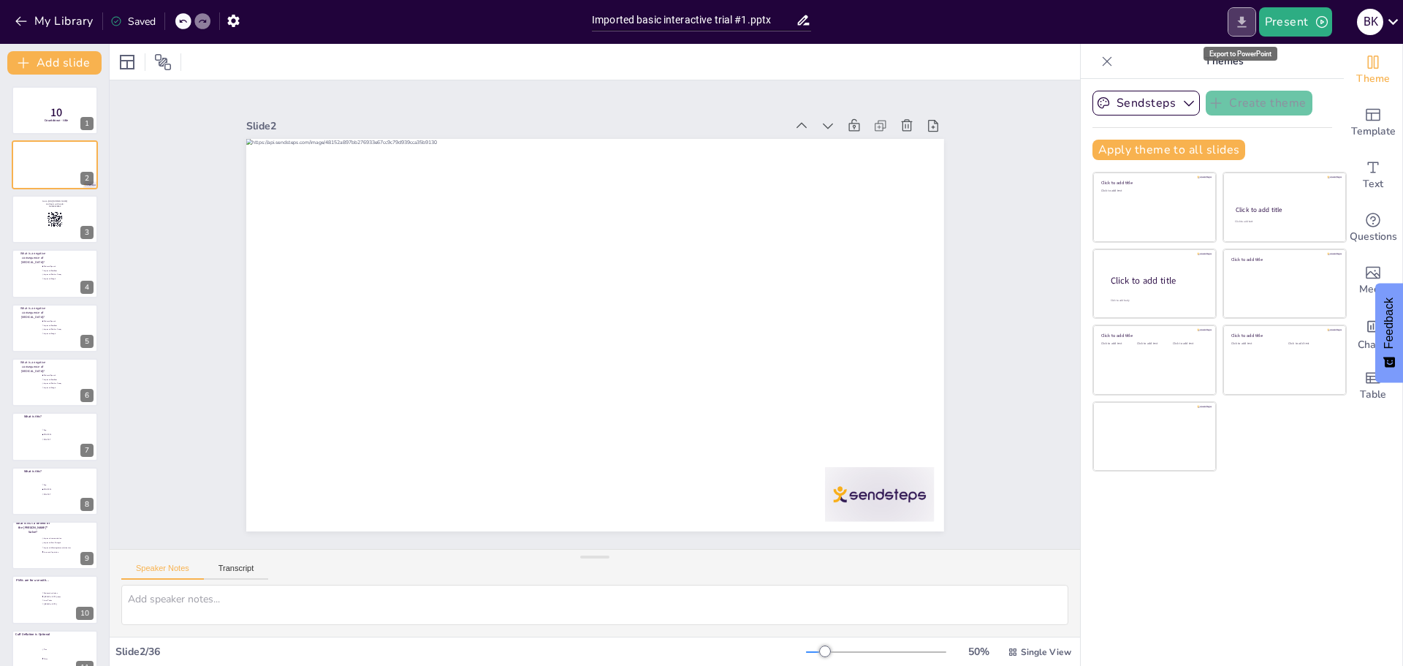
click at [1241, 22] on icon "Export to PowerPoint" at bounding box center [1241, 21] width 9 height 11
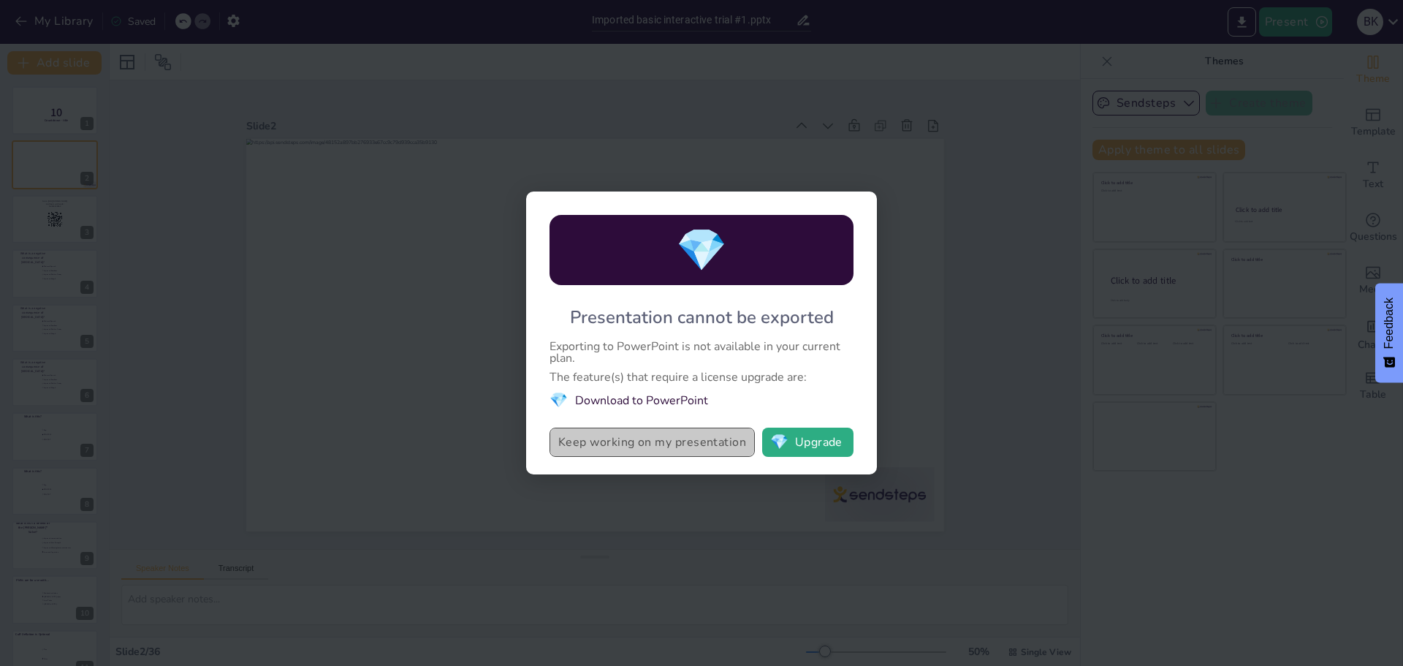
click at [683, 447] on button "Keep working on my presentation" at bounding box center [651, 441] width 205 height 29
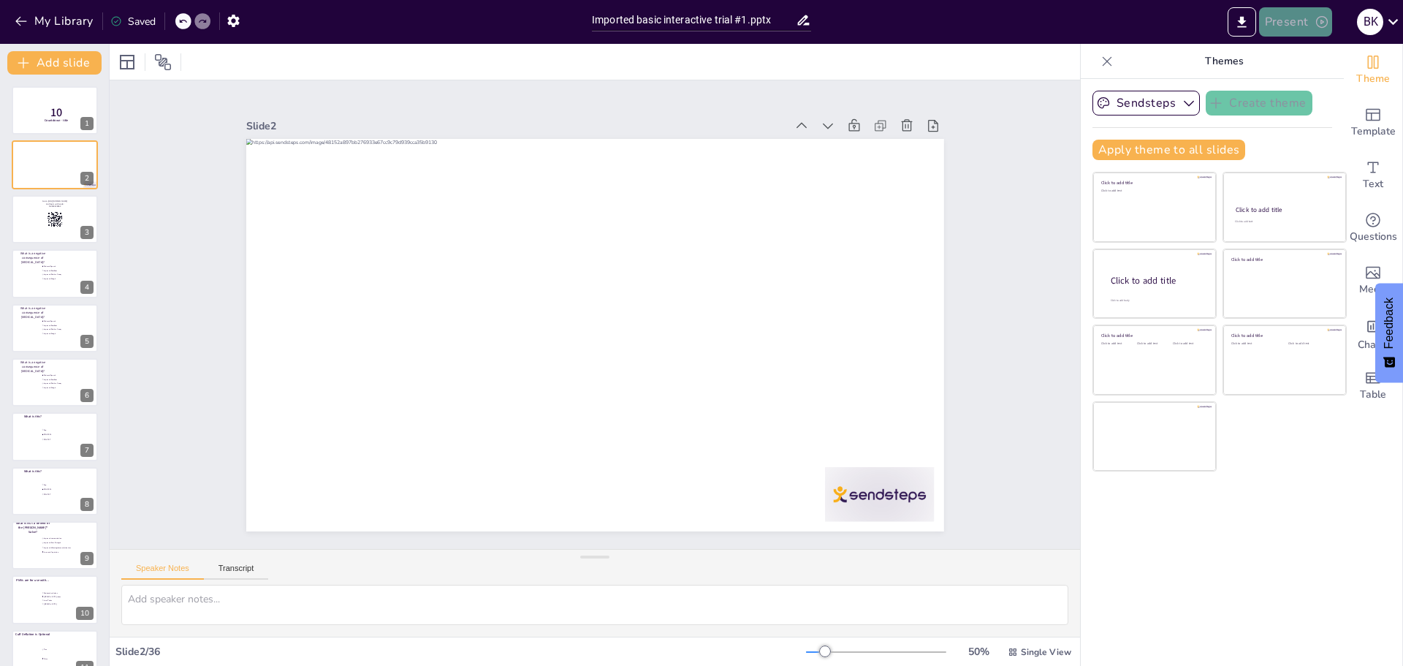
click at [1302, 21] on button "Present" at bounding box center [1295, 21] width 73 height 29
click at [1287, 94] on li "Play presentation" at bounding box center [1318, 89] width 116 height 23
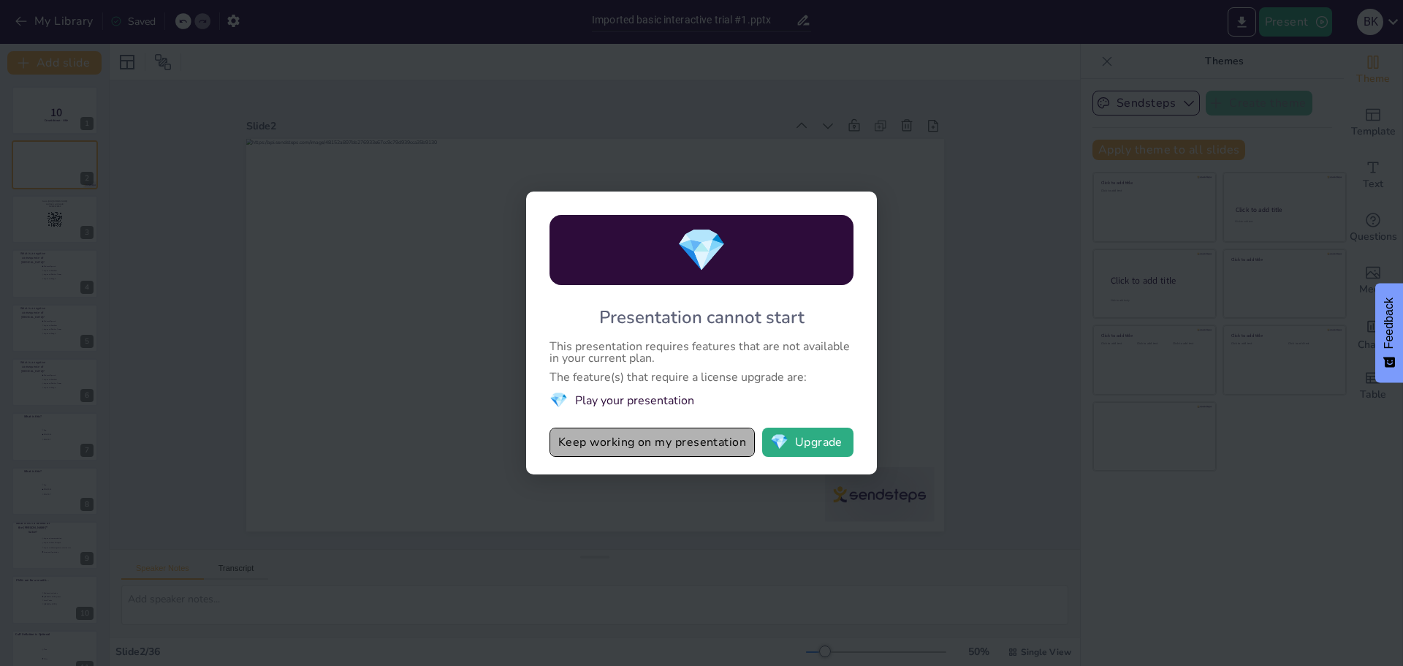
click at [685, 450] on button "Keep working on my presentation" at bounding box center [651, 441] width 205 height 29
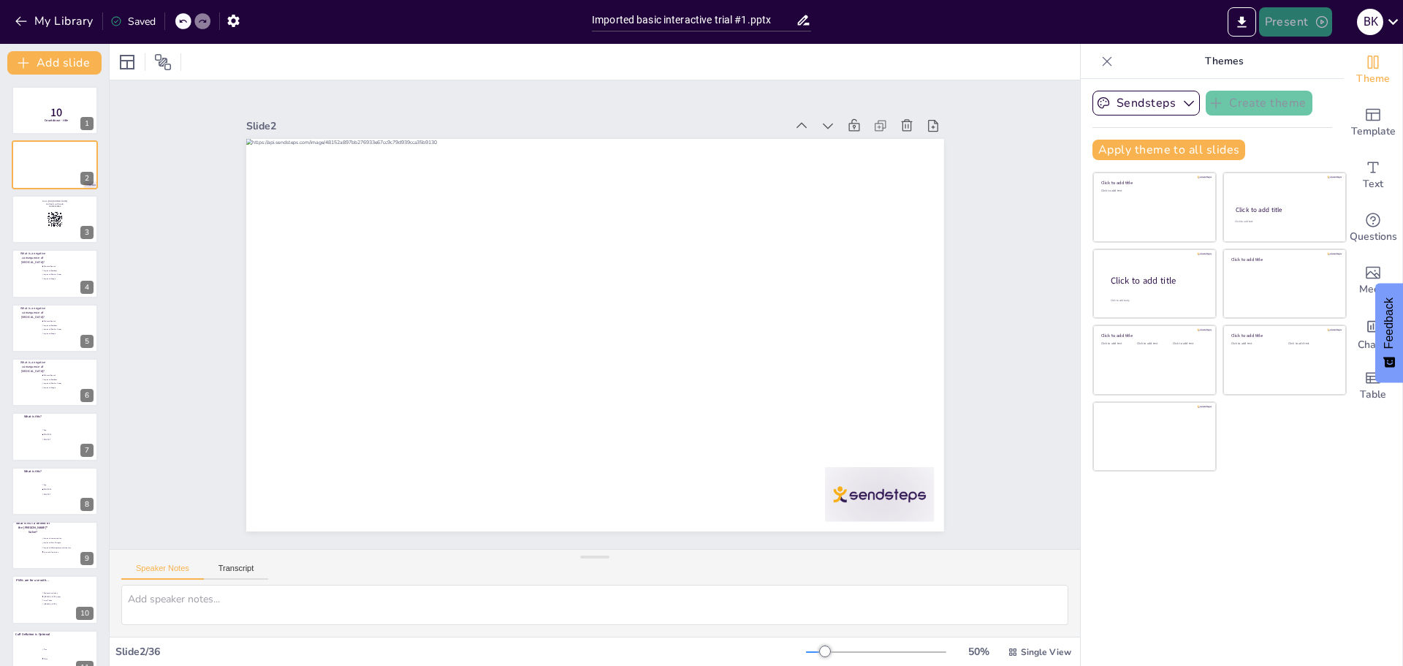
click at [1292, 23] on button "Present" at bounding box center [1295, 21] width 73 height 29
click at [1332, 58] on li "Preview presentation" at bounding box center [1318, 53] width 116 height 23
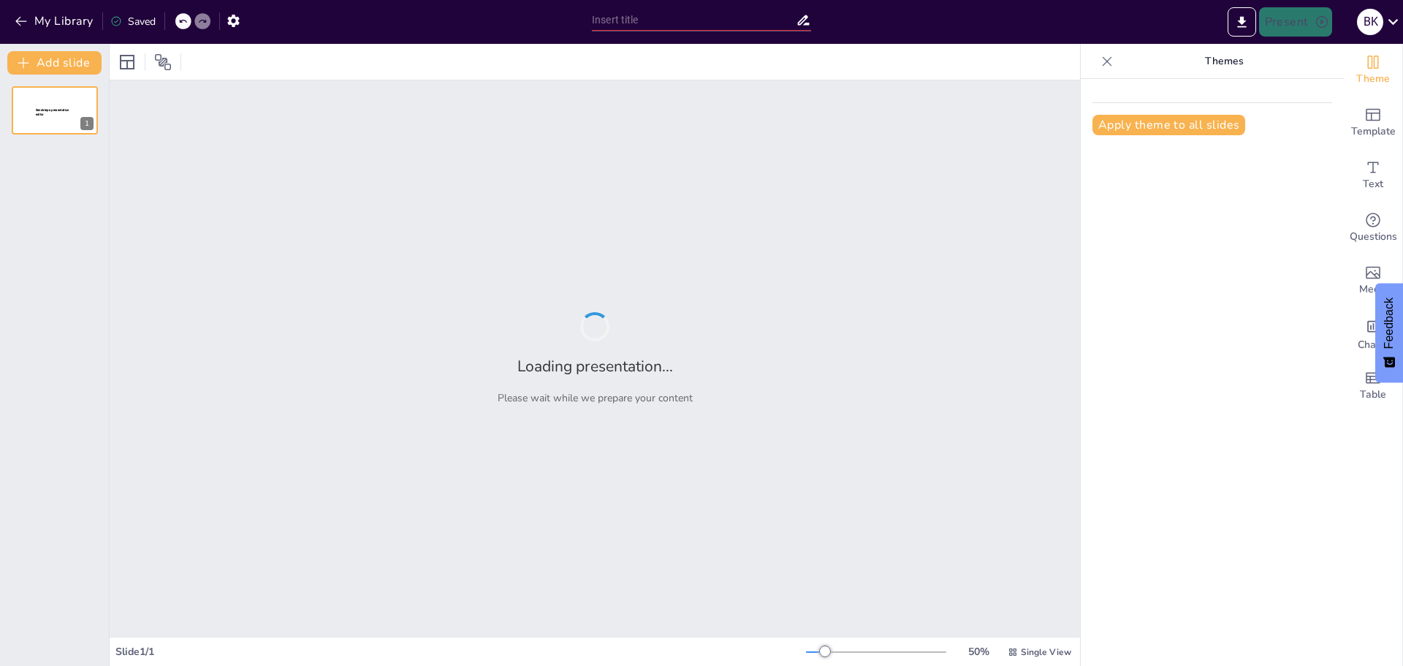
type input "Imported basic interactive trial #1.pptx"
